Goal: Information Seeking & Learning: Learn about a topic

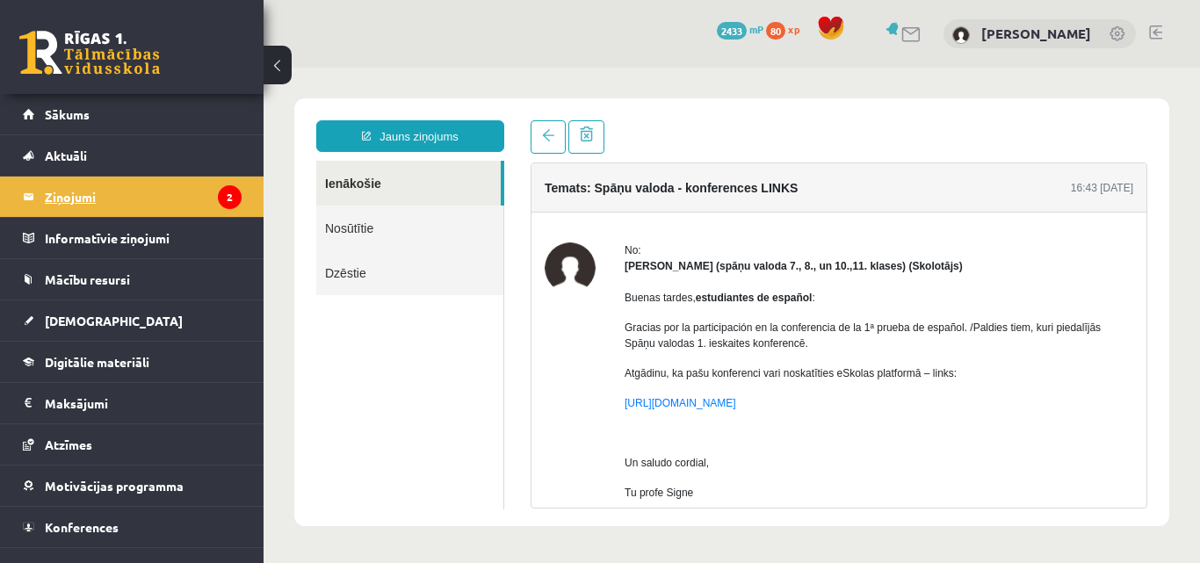
click at [155, 197] on legend "Ziņojumi 2" at bounding box center [143, 197] width 197 height 40
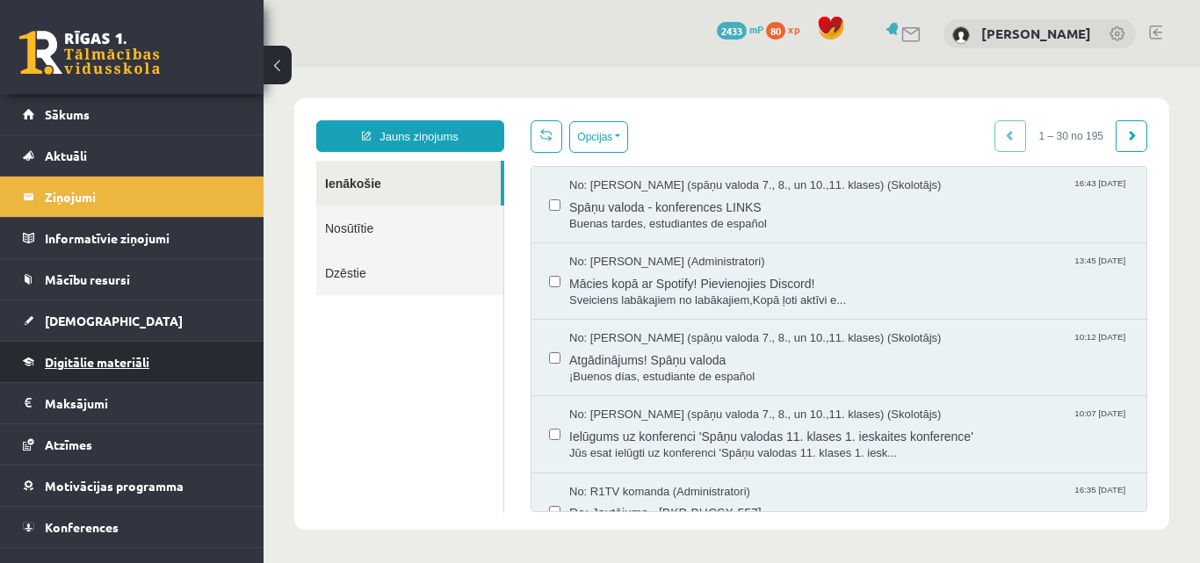
click at [78, 363] on span "Digitālie materiāli" at bounding box center [97, 362] width 105 height 16
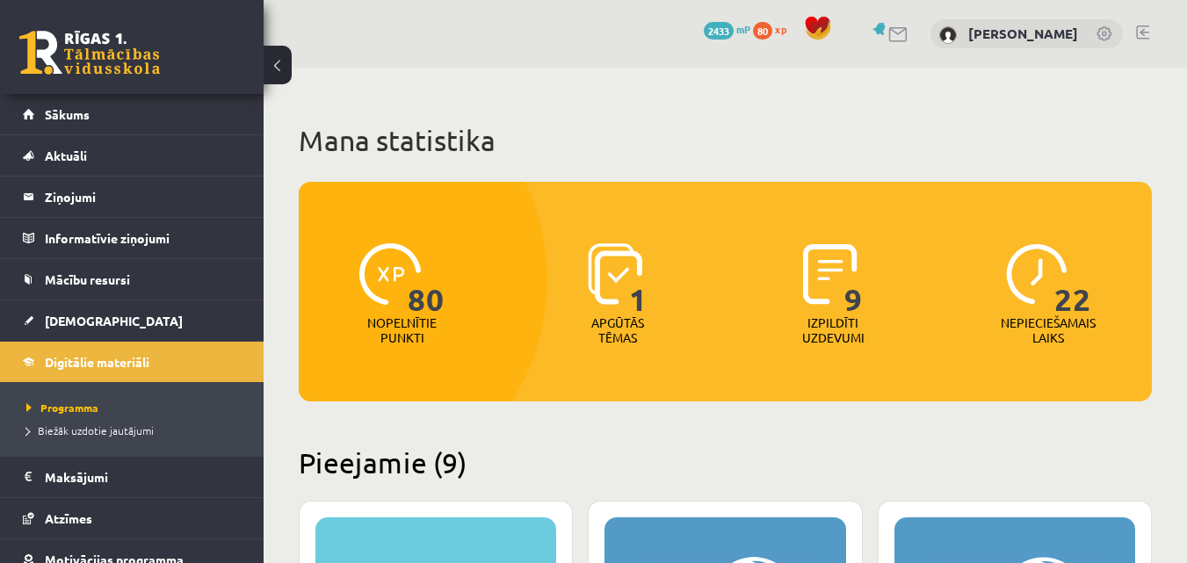
click at [1036, 307] on div "22" at bounding box center [1048, 275] width 85 height 81
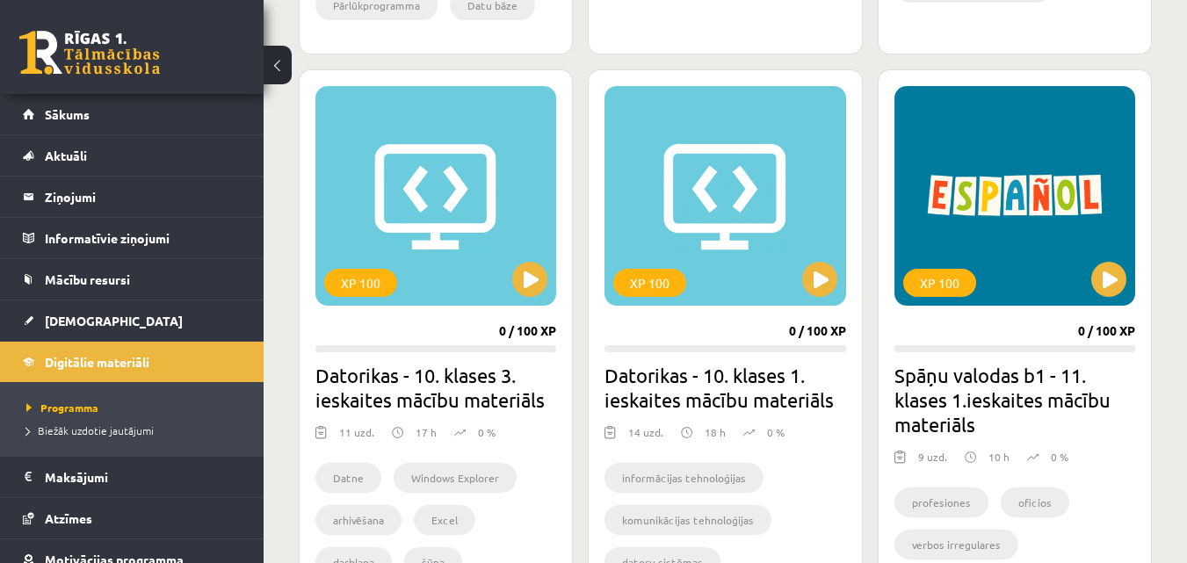
scroll to position [1581, 0]
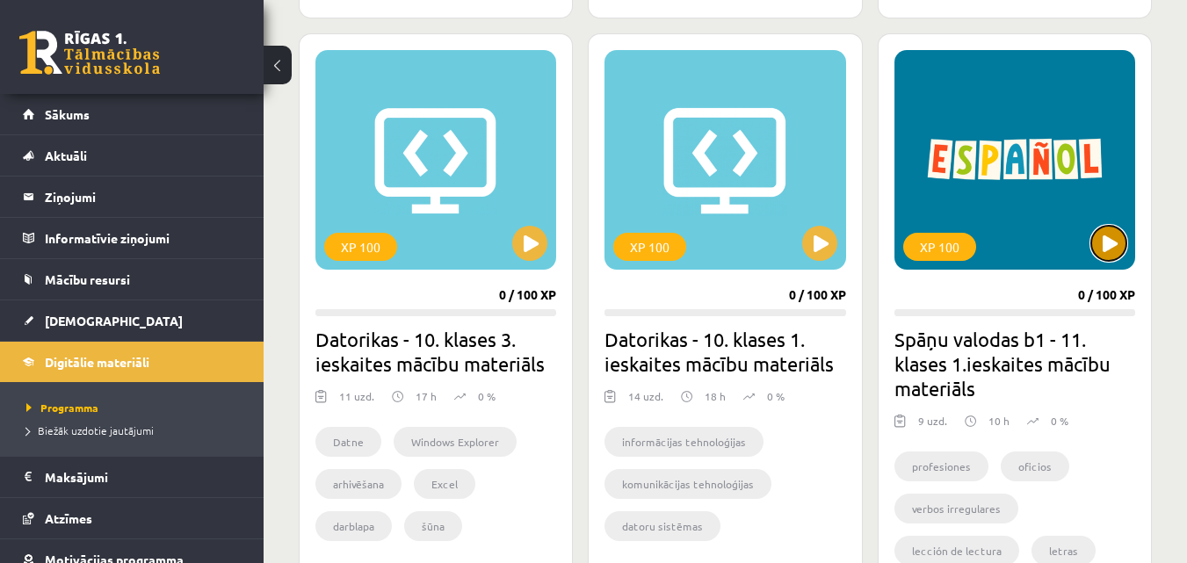
click at [1108, 239] on button at bounding box center [1108, 243] width 35 height 35
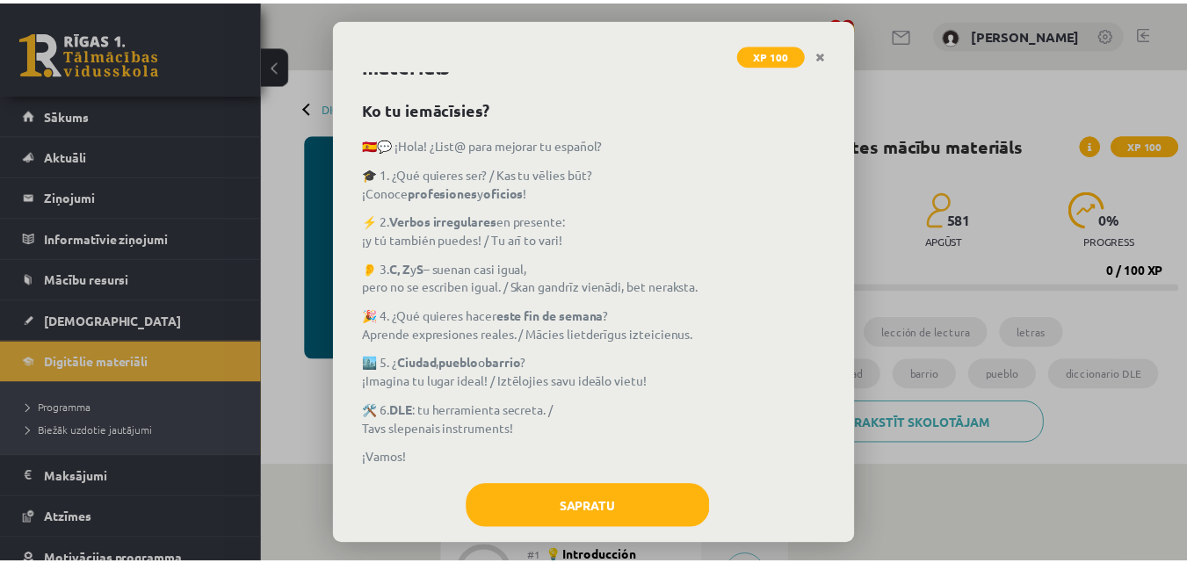
scroll to position [76, 0]
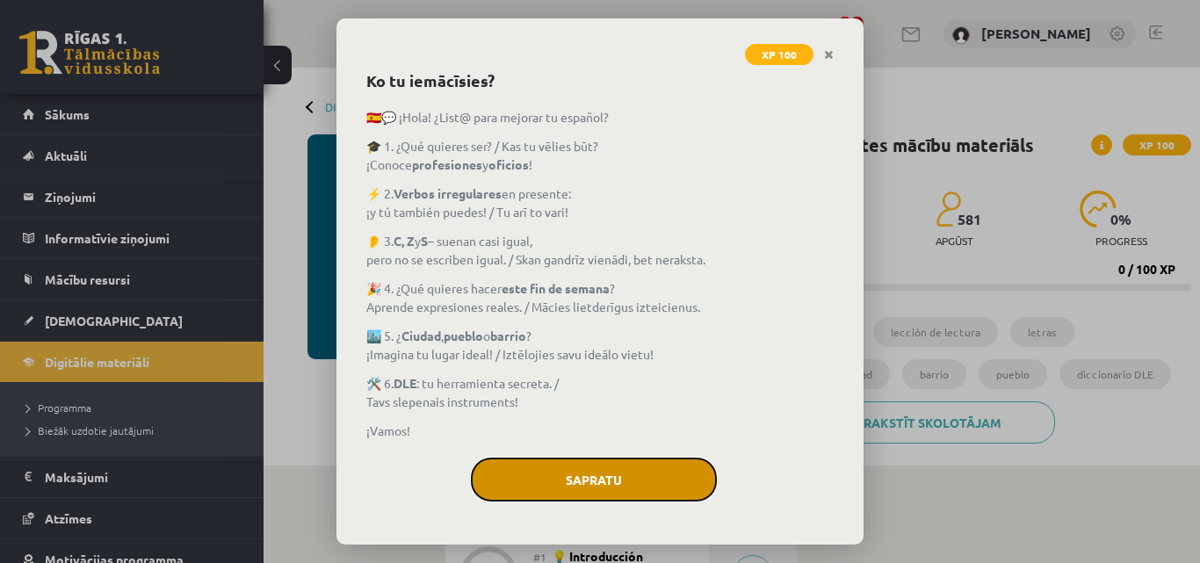
click at [580, 475] on button "Sapratu" at bounding box center [594, 480] width 246 height 44
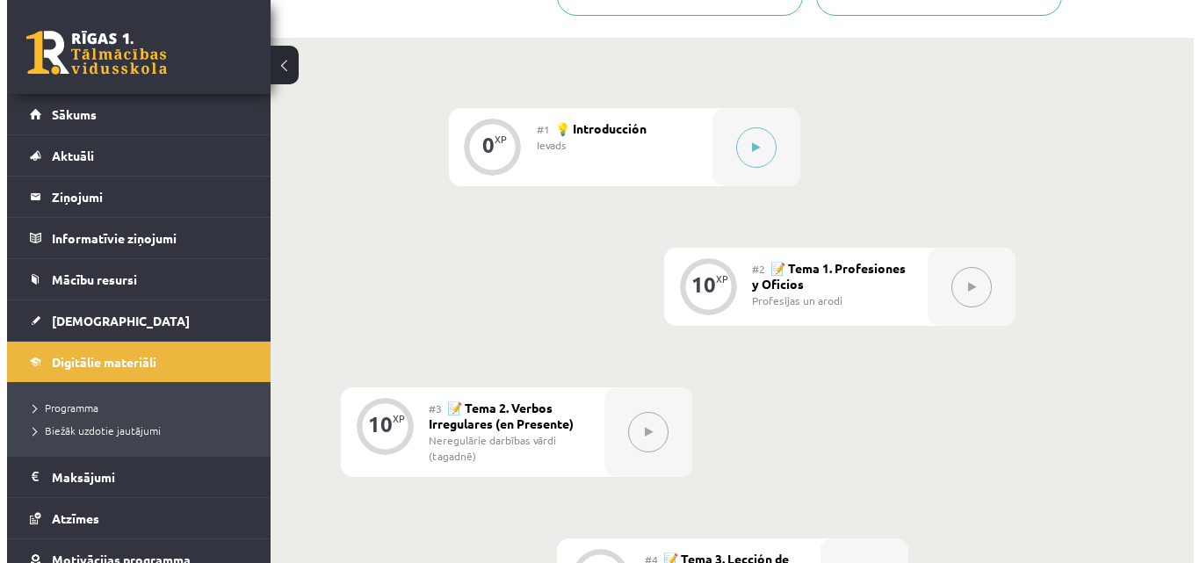
scroll to position [439, 0]
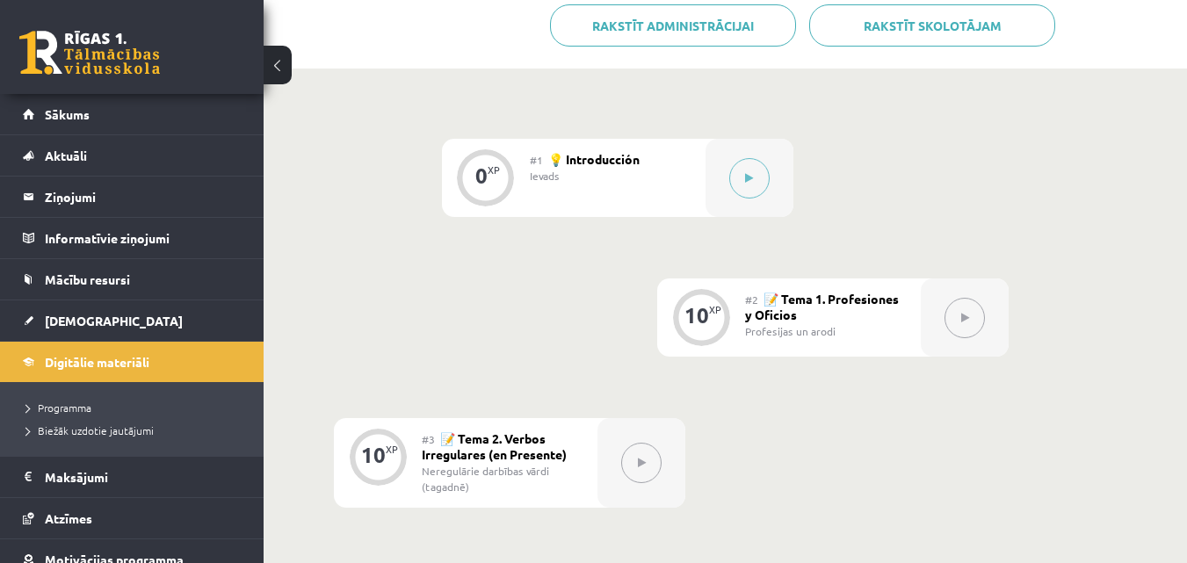
drag, startPoint x: 272, startPoint y: 15, endPoint x: 542, endPoint y: 33, distance: 270.3
click at [773, 139] on div at bounding box center [749, 178] width 88 height 78
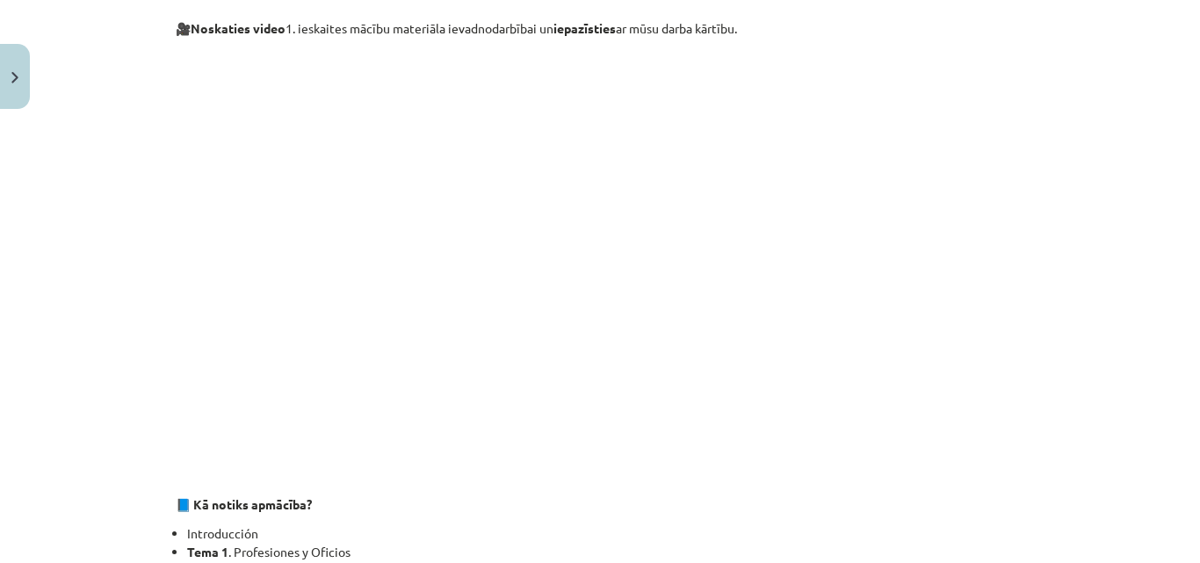
scroll to position [91, 0]
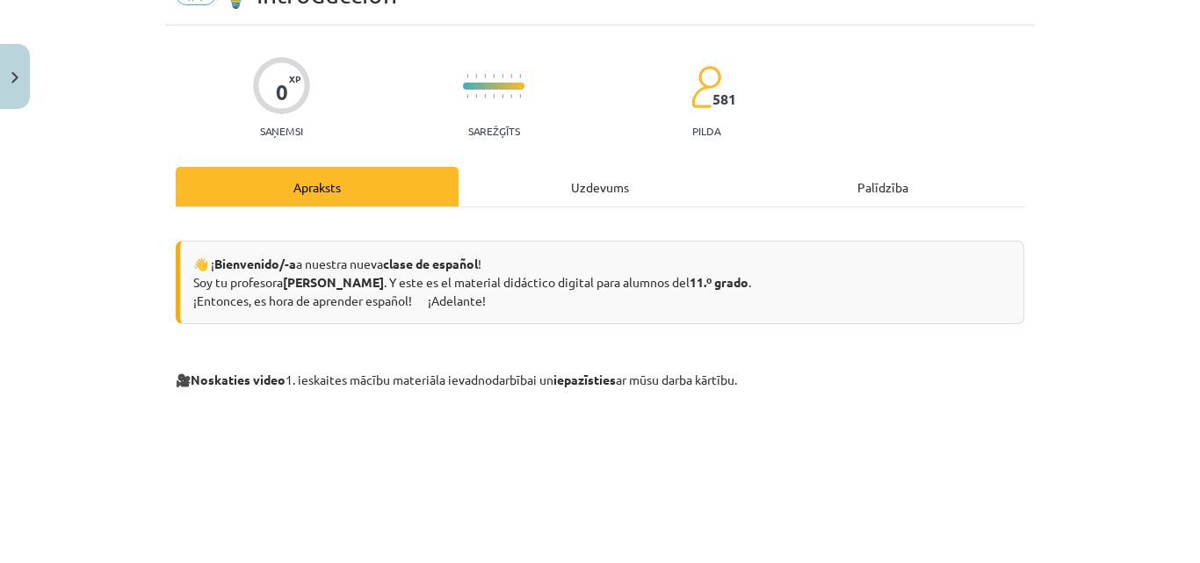
click at [588, 201] on div "Uzdevums" at bounding box center [600, 187] width 283 height 40
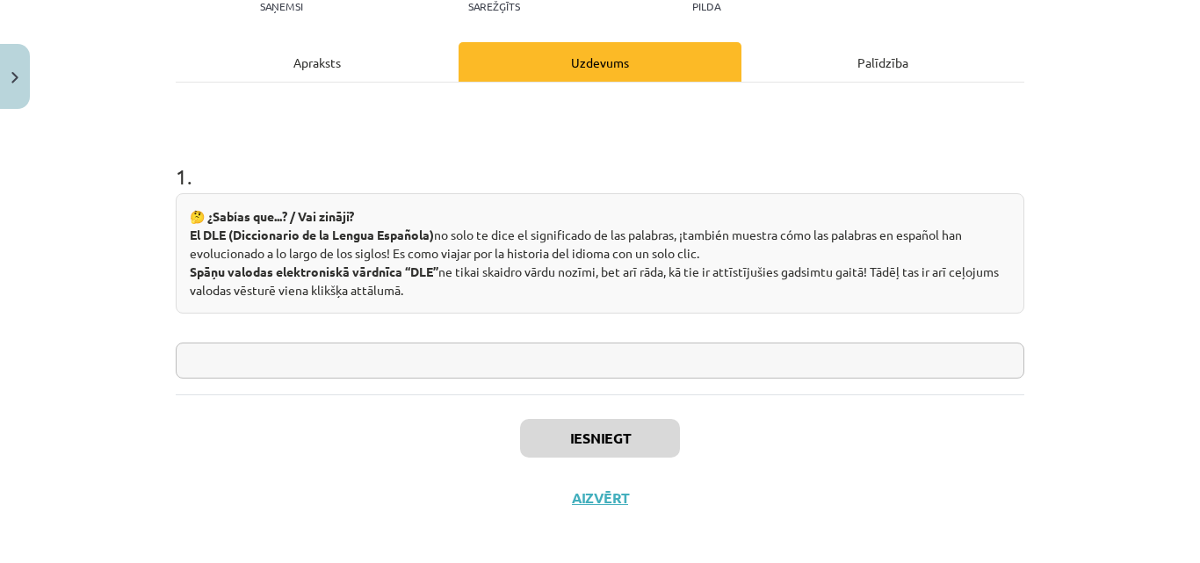
scroll to position [225, 0]
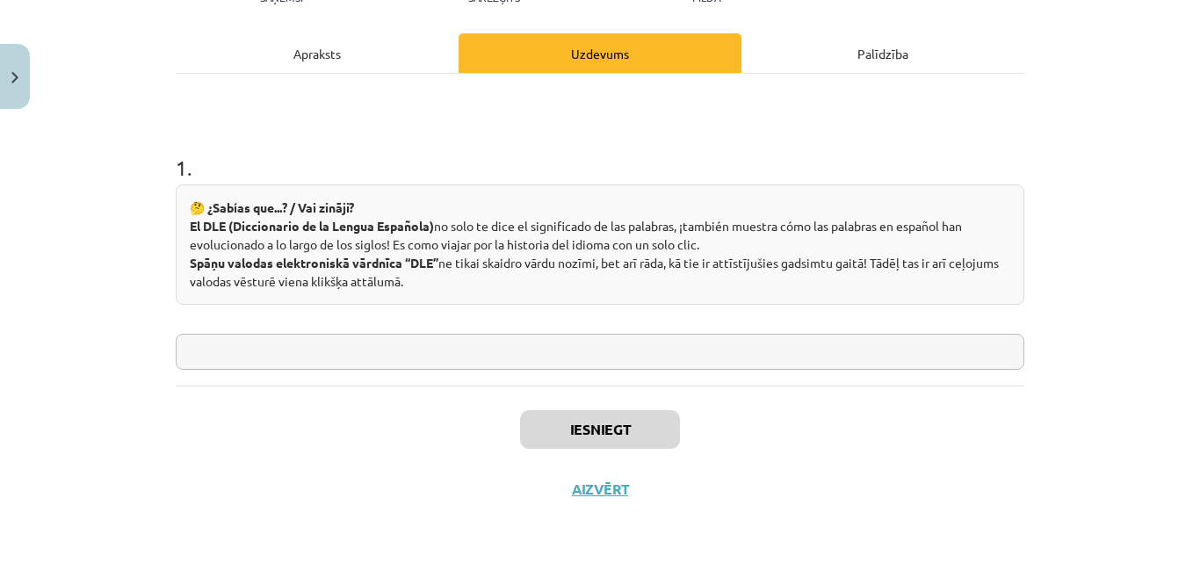
click at [259, 73] on hr at bounding box center [600, 73] width 849 height 1
click at [259, 55] on div "Apraksts" at bounding box center [317, 53] width 283 height 40
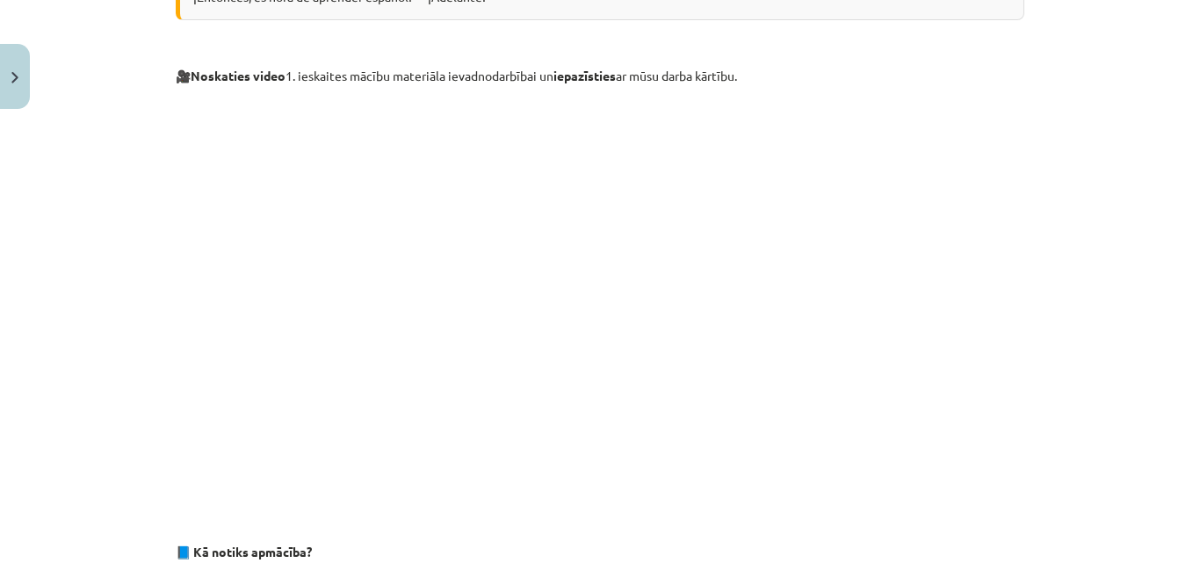
scroll to position [307, 0]
